Goal: Information Seeking & Learning: Learn about a topic

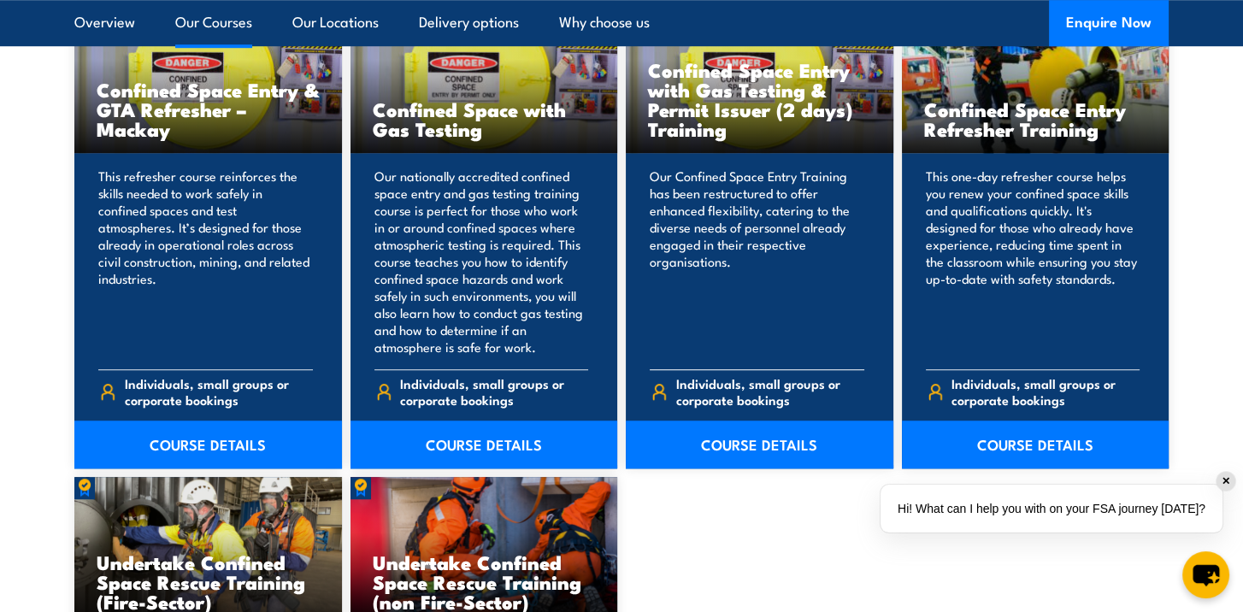
scroll to position [1450, 0]
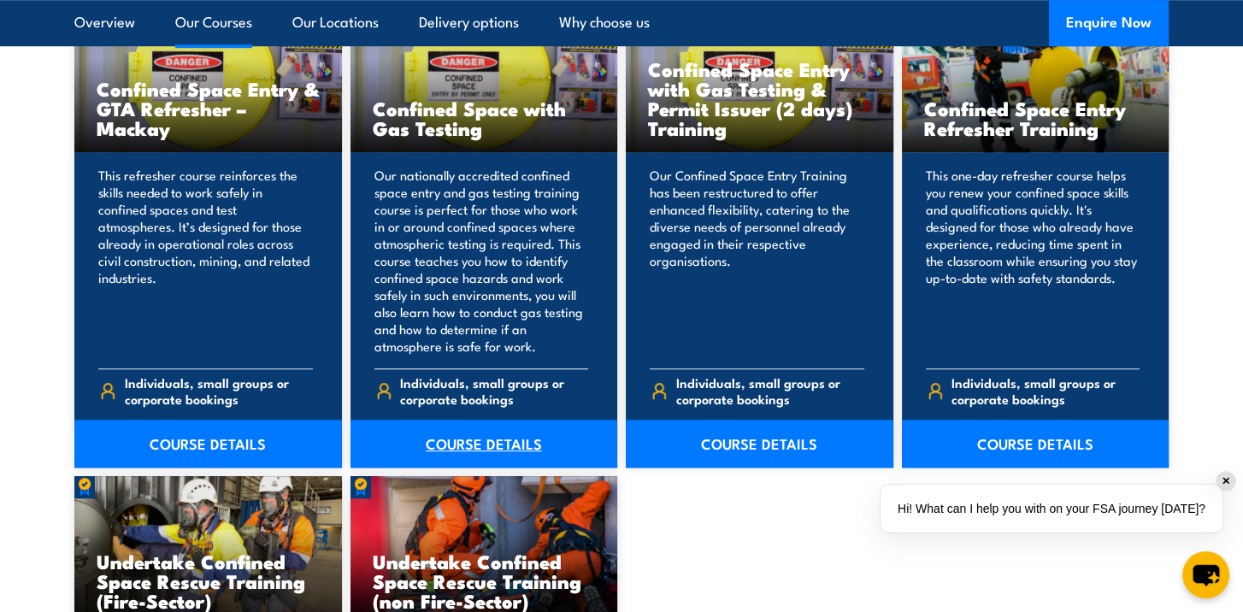
click at [473, 436] on link "COURSE DETAILS" at bounding box center [483, 444] width 267 height 48
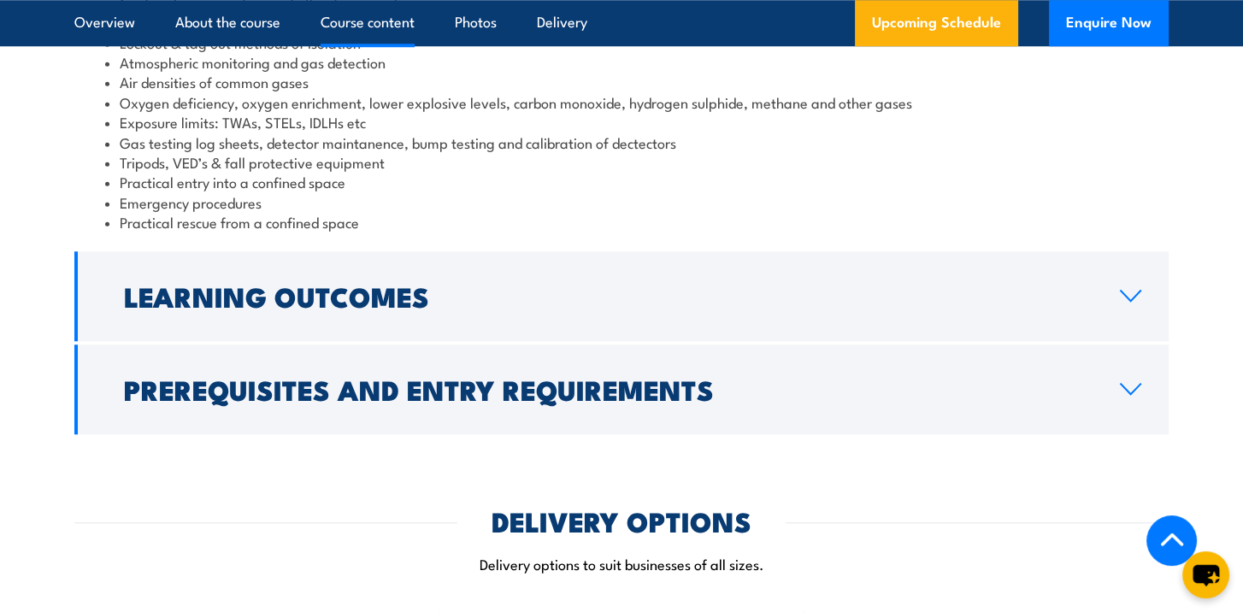
scroll to position [1963, 0]
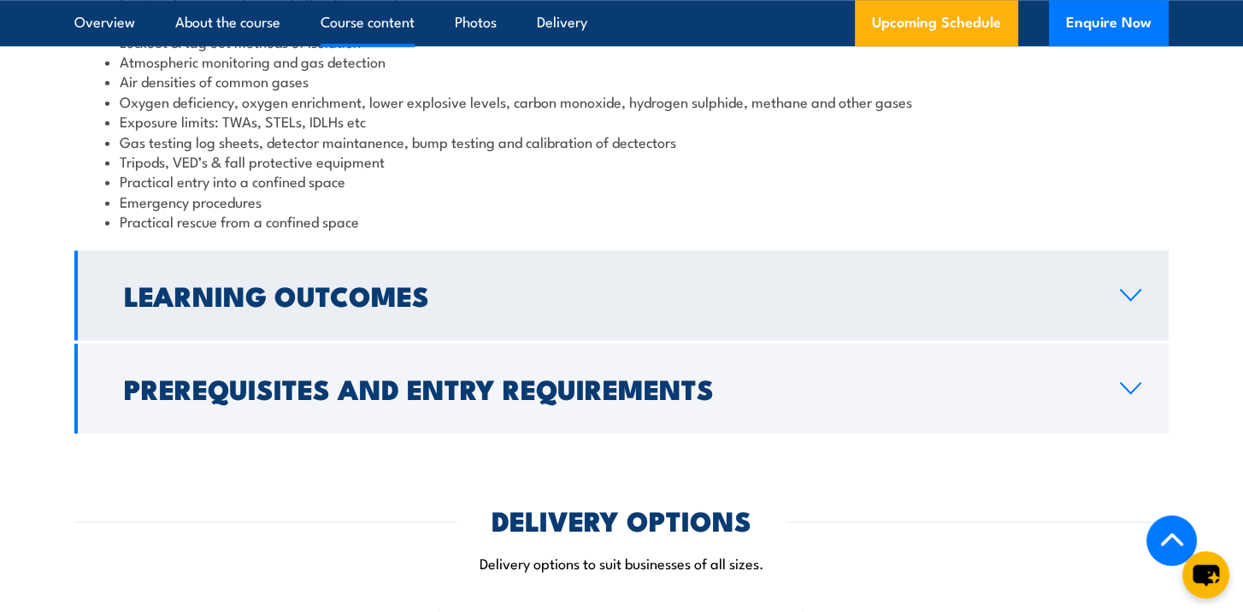
click at [1122, 288] on icon at bounding box center [1130, 295] width 23 height 14
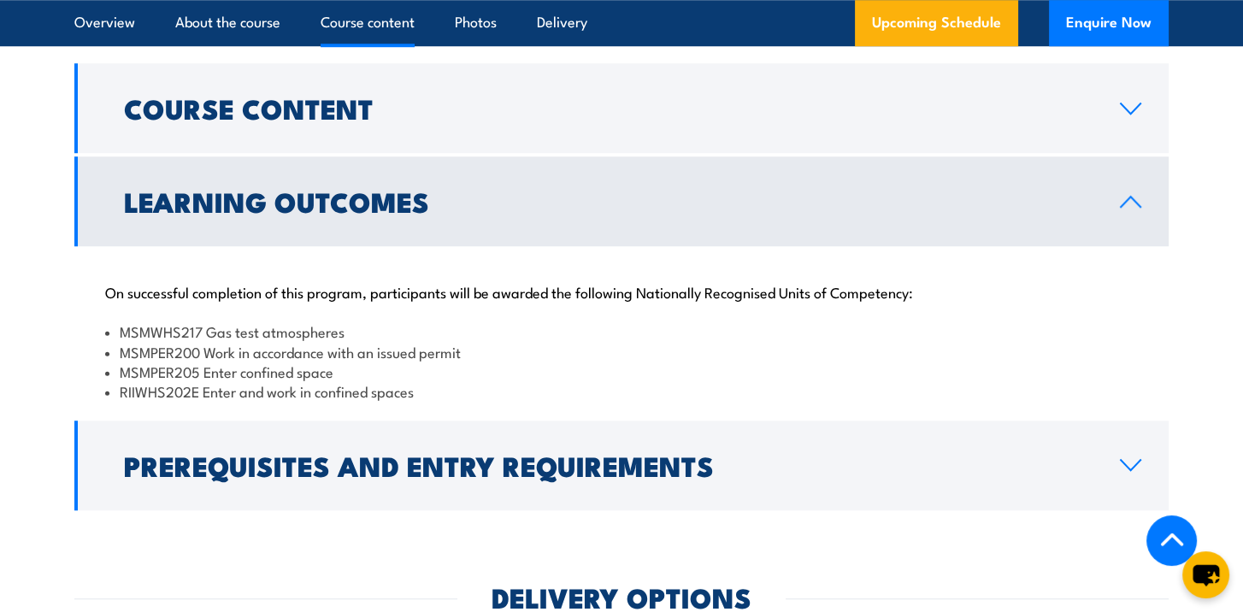
scroll to position [1705, 0]
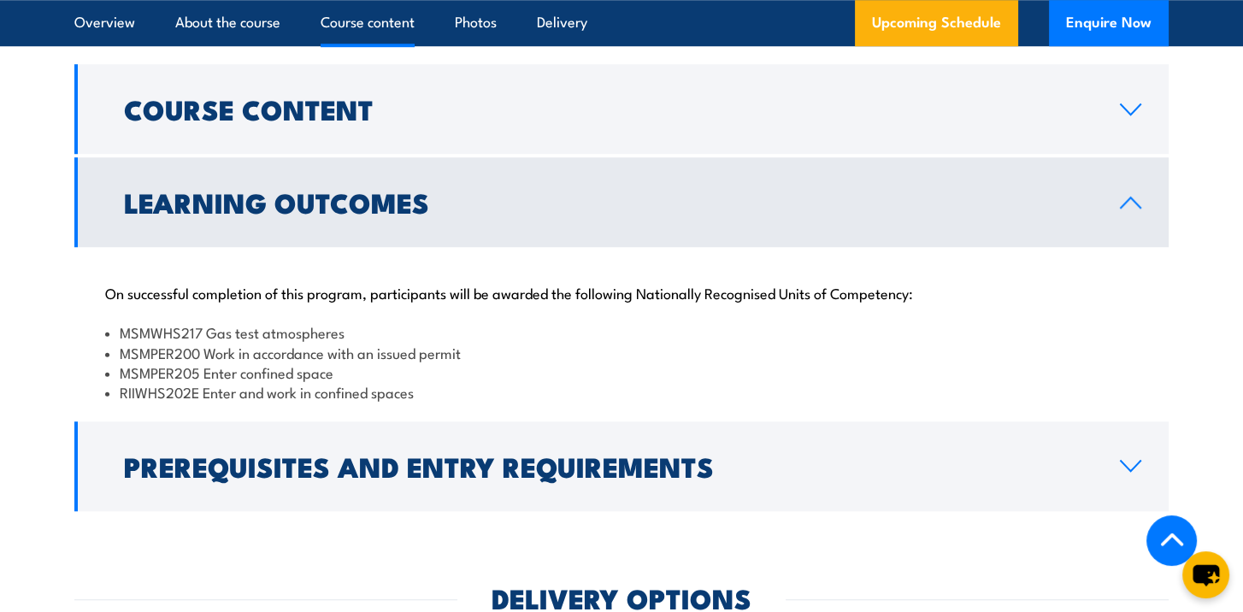
drag, startPoint x: 483, startPoint y: 370, endPoint x: 427, endPoint y: 377, distance: 56.0
click at [468, 382] on li "RIIWHS202E Enter and work in confined spaces" at bounding box center [621, 392] width 1032 height 20
drag, startPoint x: 420, startPoint y: 371, endPoint x: 119, endPoint y: 373, distance: 301.7
click at [119, 382] on li "RIIWHS202E Enter and work in confined spaces" at bounding box center [621, 392] width 1032 height 20
drag, startPoint x: 119, startPoint y: 373, endPoint x: 138, endPoint y: 371, distance: 19.7
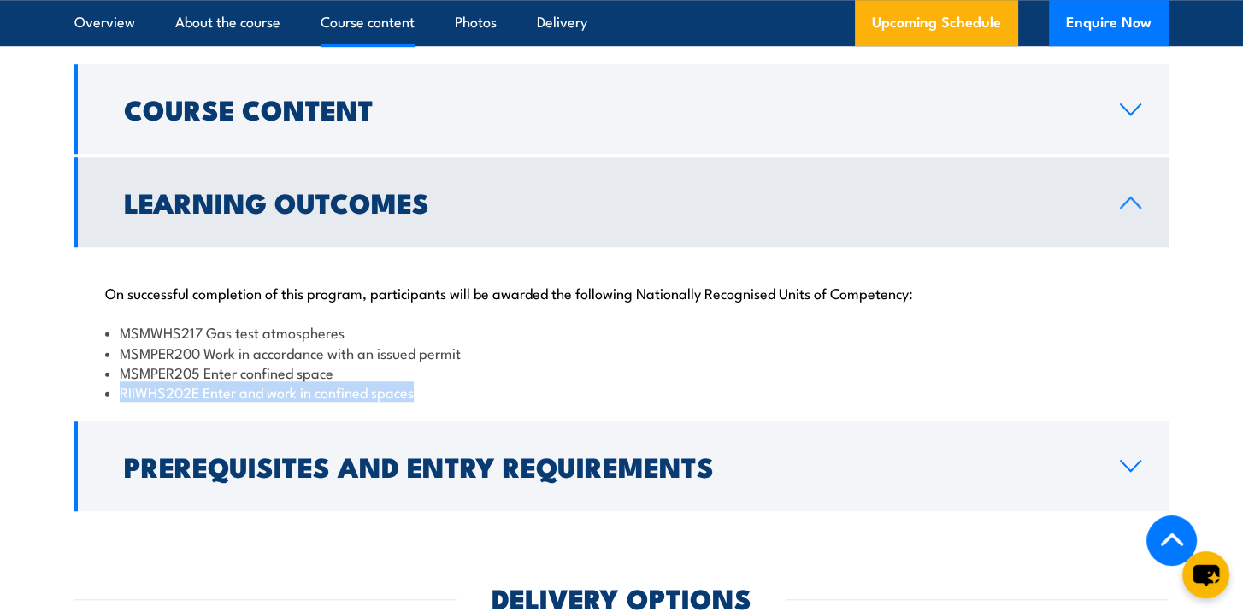
copy li "RIIWHS202E Enter and work in confined spaces"
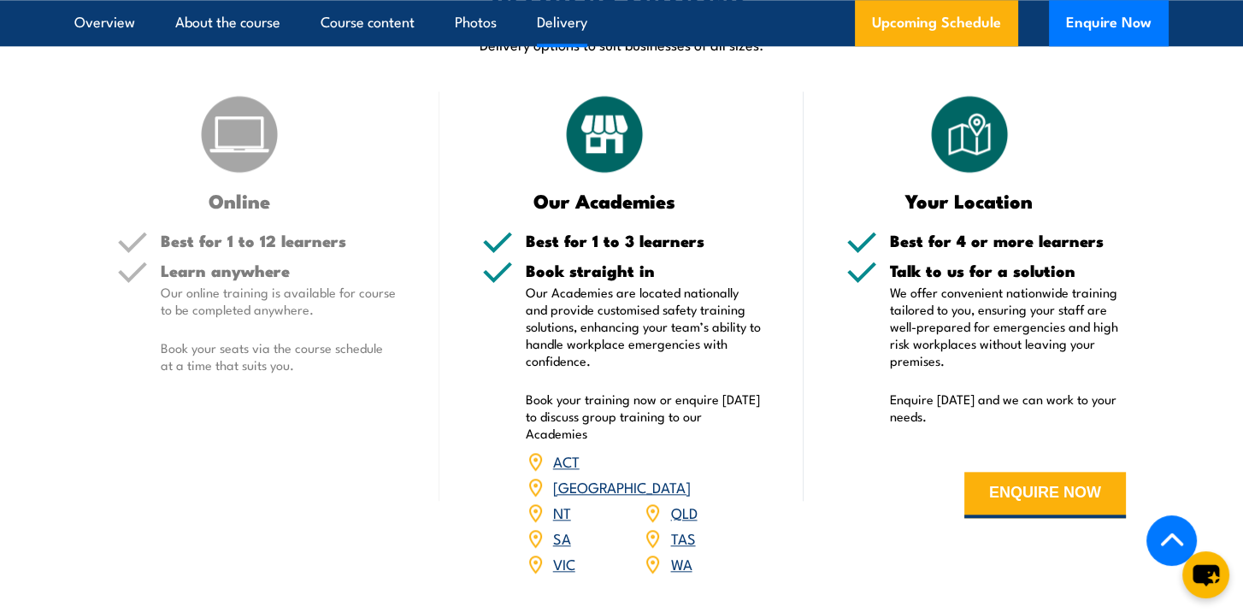
scroll to position [2302, 0]
